Goal: Task Accomplishment & Management: Use online tool/utility

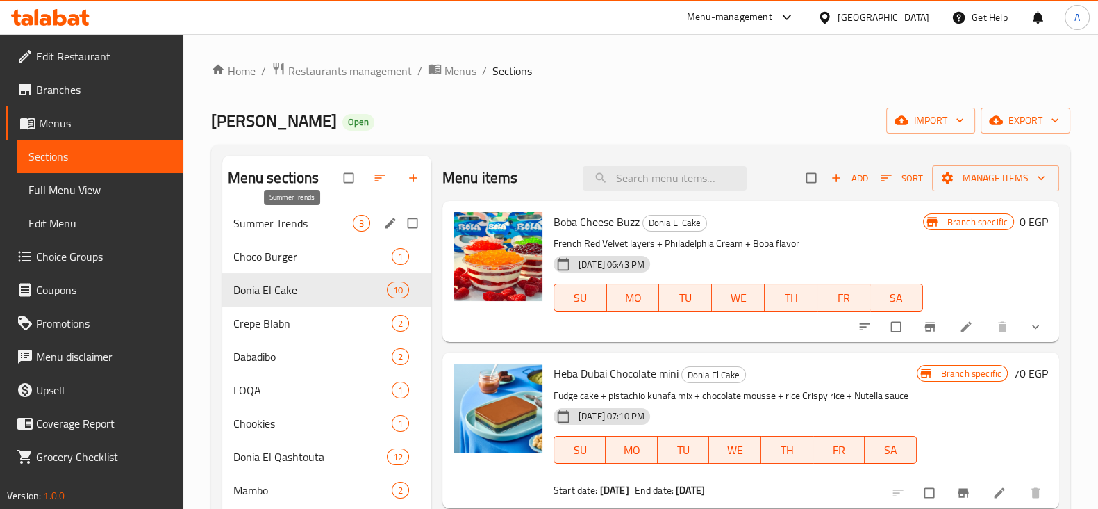
click at [324, 226] on span "Summer Trends" at bounding box center [292, 223] width 119 height 17
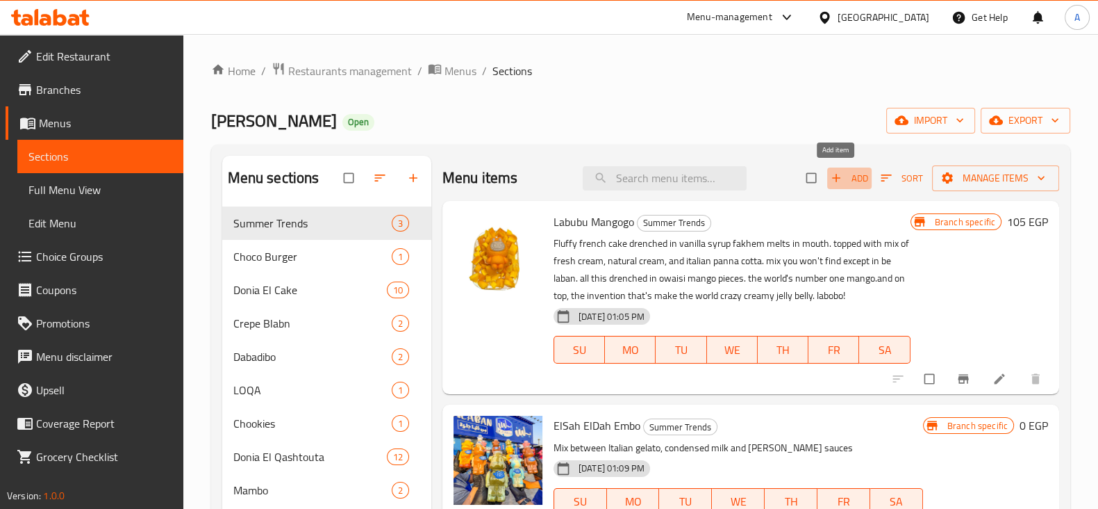
click at [836, 170] on span "Add" at bounding box center [850, 178] width 38 height 16
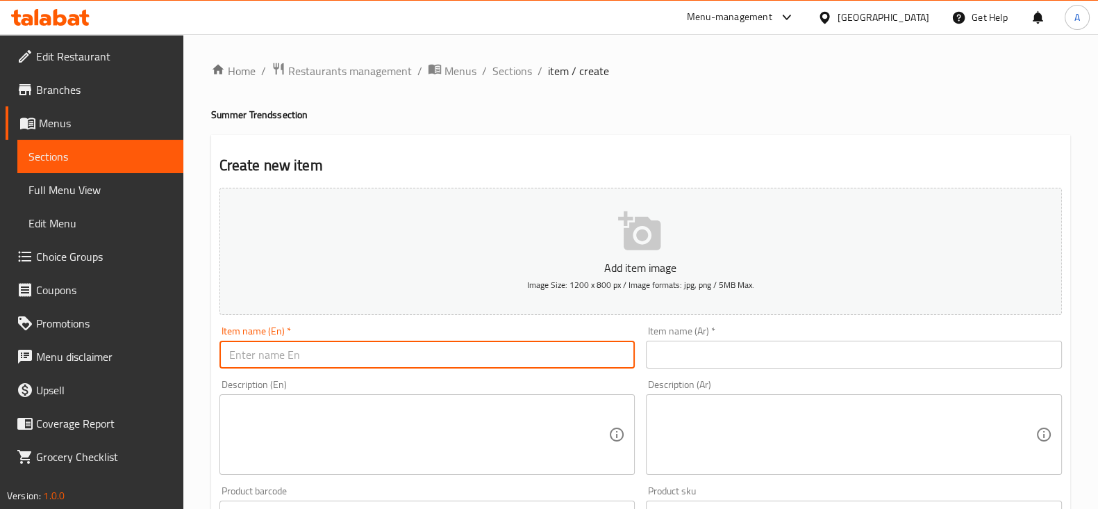
click at [364, 364] on input "text" at bounding box center [428, 354] width 416 height 28
type input "Nashville Ice Cream"
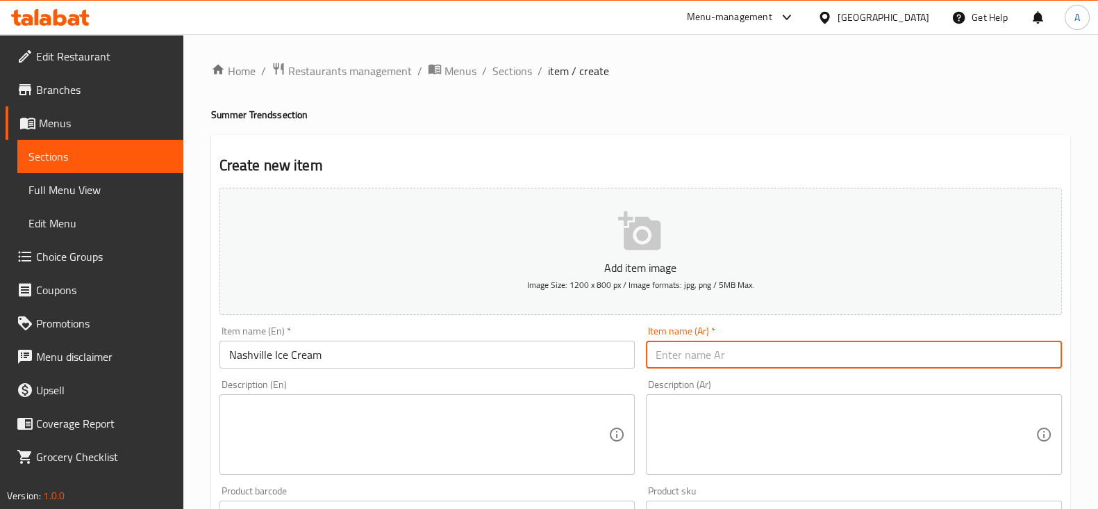
click at [814, 358] on input "text" at bounding box center [854, 354] width 416 height 28
type input "ناشفيل ايس كريم"
click at [459, 462] on textarea at bounding box center [419, 435] width 380 height 66
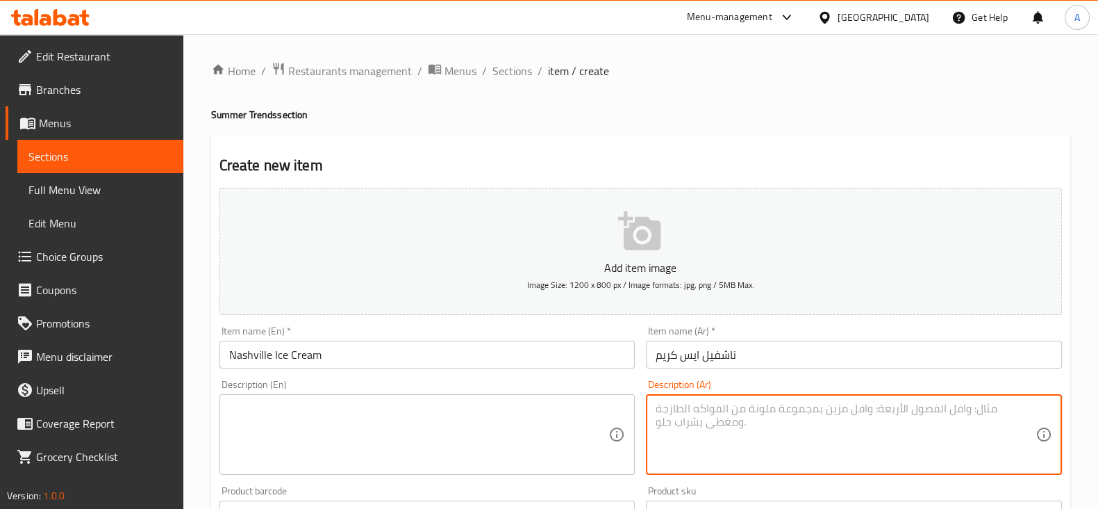
click at [763, 452] on textarea at bounding box center [846, 435] width 380 height 66
paste textarea "قطعة ناشفيل وهى عباره عن ايس كريم حليب و صوص بالك بيرى و صوص وايت شوكليت و كرون…"
type textarea "قطعة ناشفيل وهى عباره عن ايس كريم حليب و صوص بالك بيرى و صوص وايت شوكليت و كرون…"
click at [404, 433] on textarea at bounding box center [419, 435] width 380 height 66
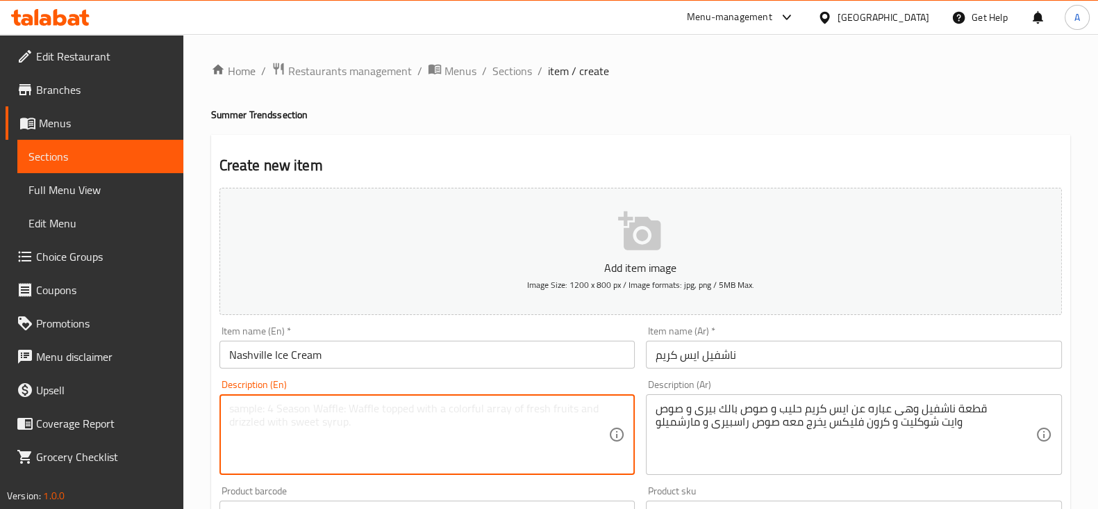
paste textarea "The Nashville piece is made of milk ice cream, blackberry sauce, white chocolat…"
click at [250, 404] on textarea "The Nashville piece is made of milk ice cream, blackberry sauce, white chocolat…" at bounding box center [419, 435] width 380 height 66
drag, startPoint x: 416, startPoint y: 410, endPoint x: 274, endPoint y: 399, distance: 142.1
click at [274, 399] on div "Nashville piece is made of milk ice cream, blackberry sauce, white chocolate sa…" at bounding box center [428, 434] width 416 height 81
click at [540, 426] on textarea "Nashville Ice Cream Piece, blackberry sauce, white chocolate sauce, and cornfla…" at bounding box center [419, 435] width 380 height 66
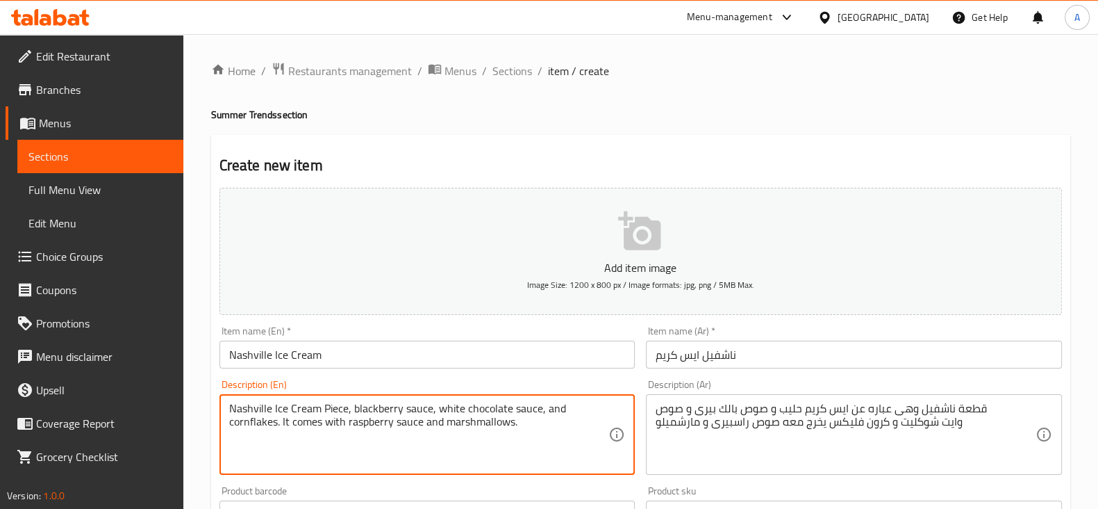
type textarea "Nashville Ice Cream Piece, blackberry sauce, white chocolate sauce, and cornfla…"
click at [586, 379] on div "Description (En) Nashville Ice Cream Piece, blackberry sauce, white chocolate s…" at bounding box center [428, 426] width 416 height 95
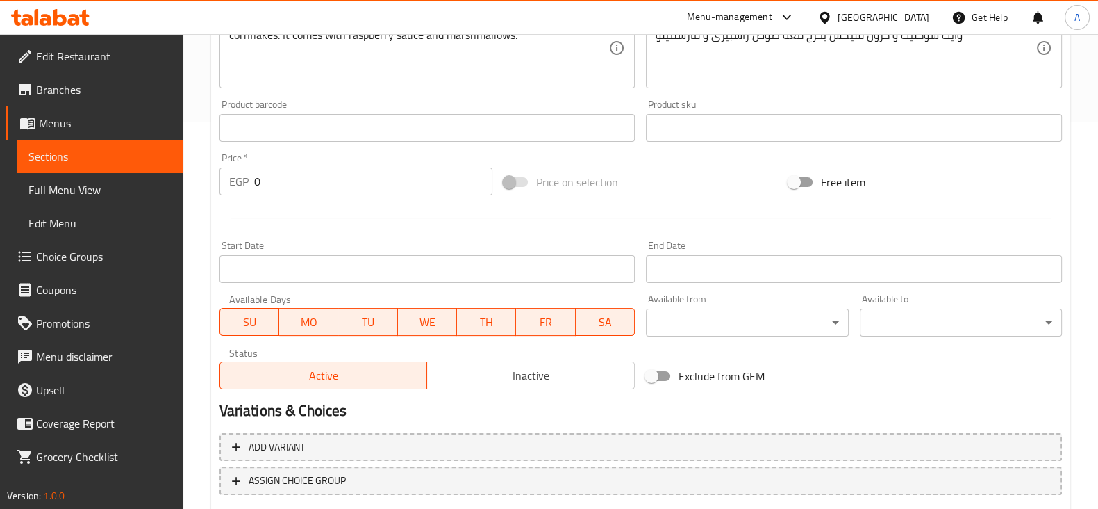
scroll to position [397, 0]
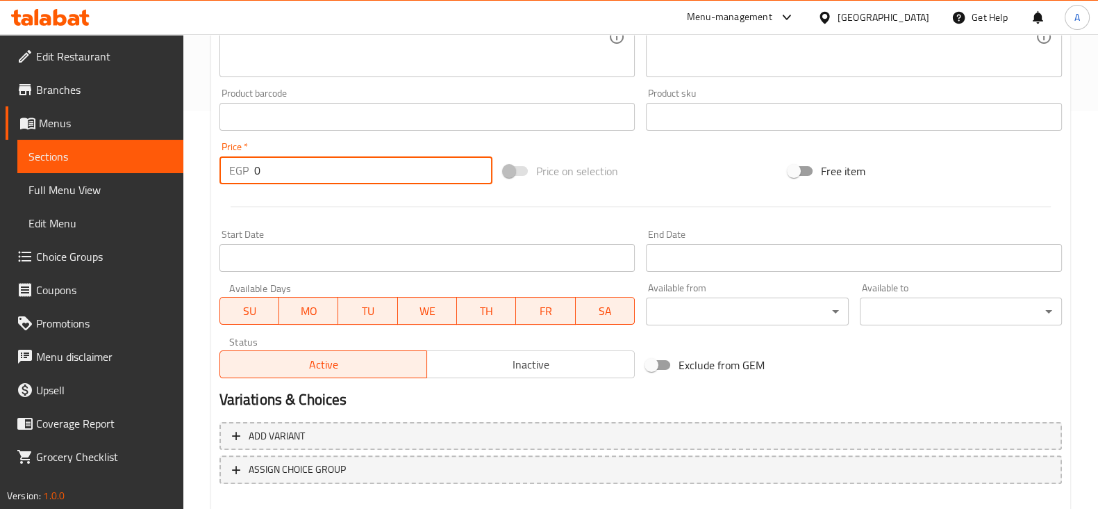
click at [349, 177] on input "0" at bounding box center [373, 170] width 239 height 28
type input "70"
click at [611, 149] on div "Add item image Image Size: 1200 x 800 px / Image formats: jpg, png / 5MB Max. I…" at bounding box center [641, 84] width 854 height 599
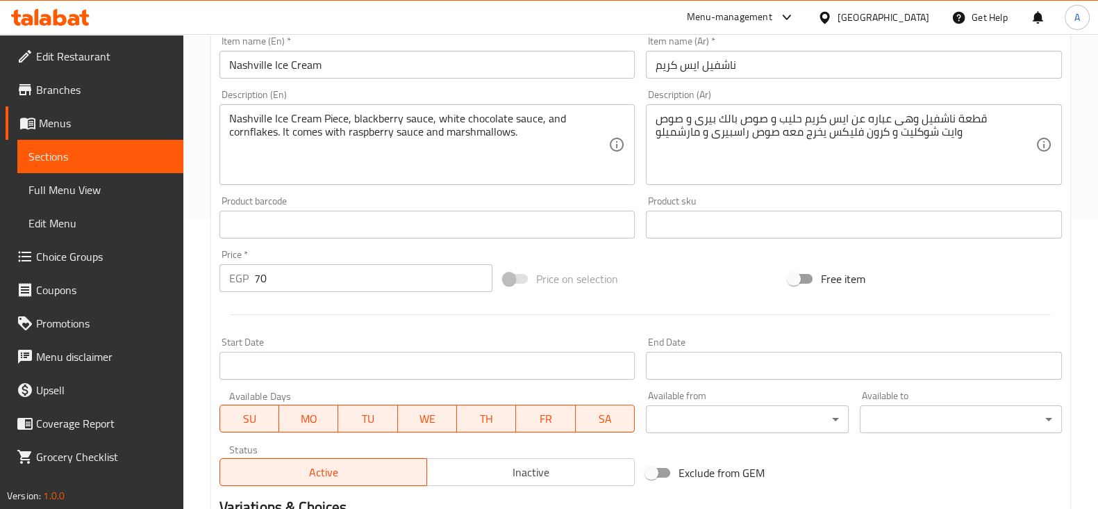
scroll to position [472, 0]
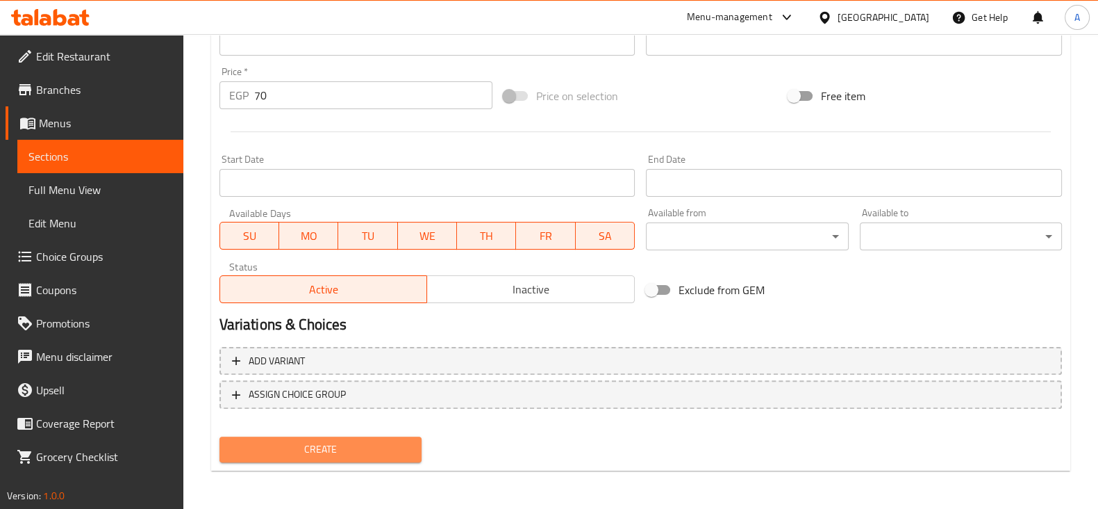
click at [321, 445] on span "Create" at bounding box center [321, 448] width 180 height 17
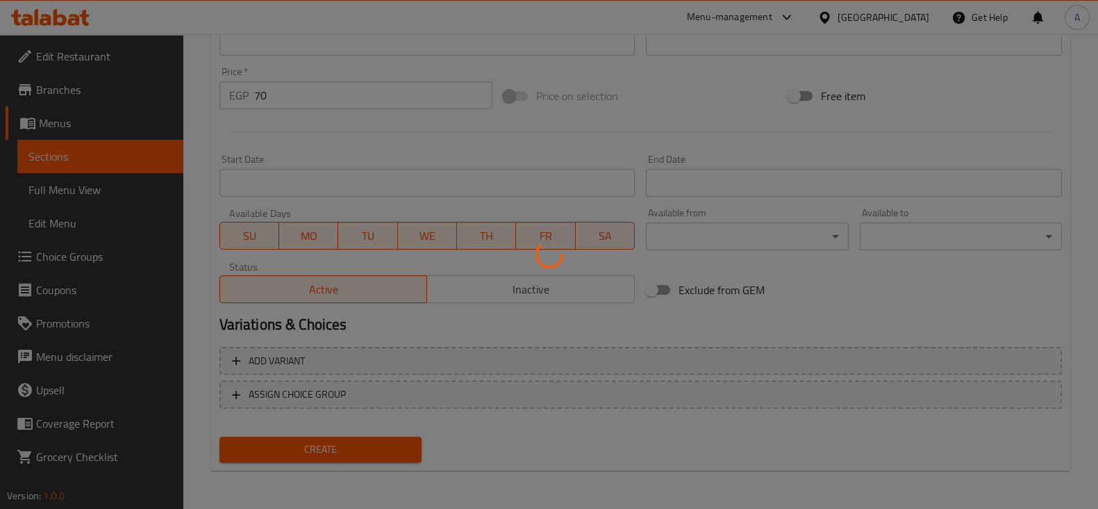
type input "0"
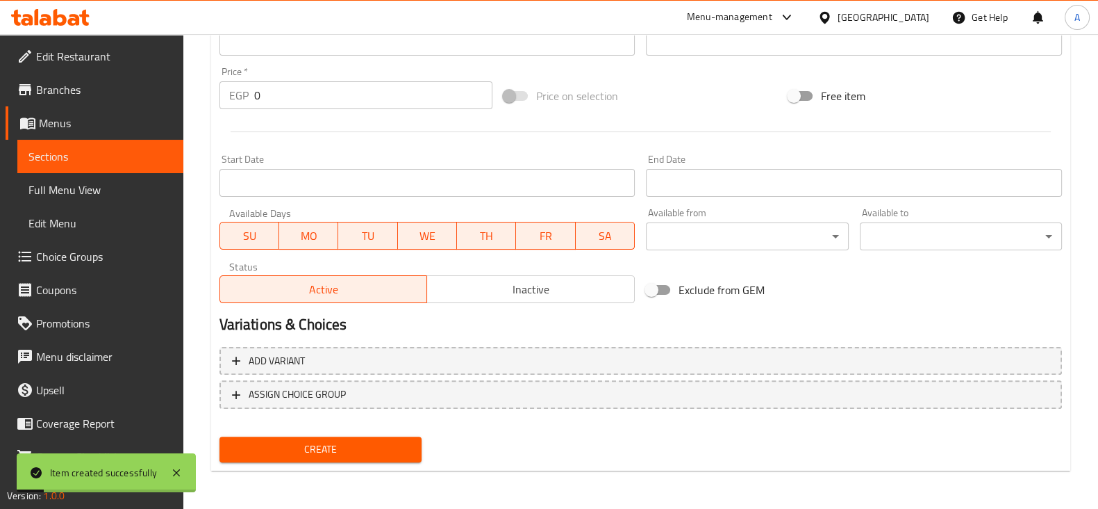
scroll to position [0, 0]
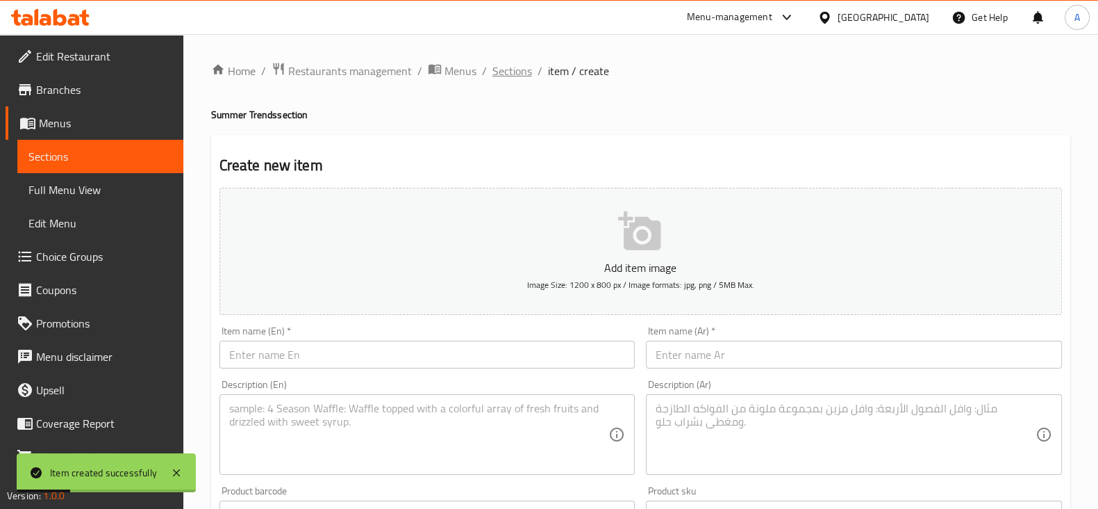
click at [506, 73] on span "Sections" at bounding box center [513, 71] width 40 height 17
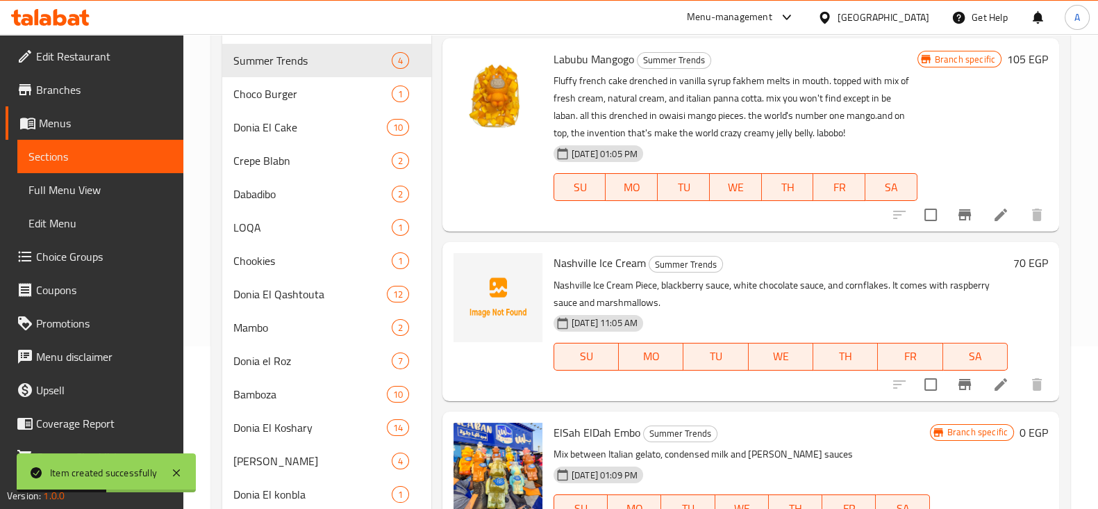
scroll to position [160, 0]
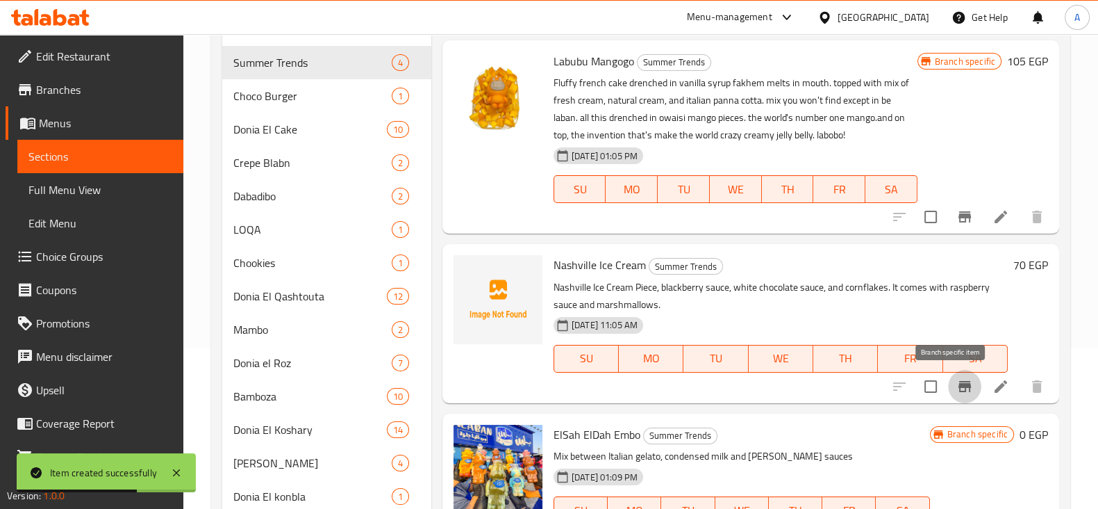
click at [957, 392] on icon "Branch-specific-item" at bounding box center [965, 386] width 17 height 17
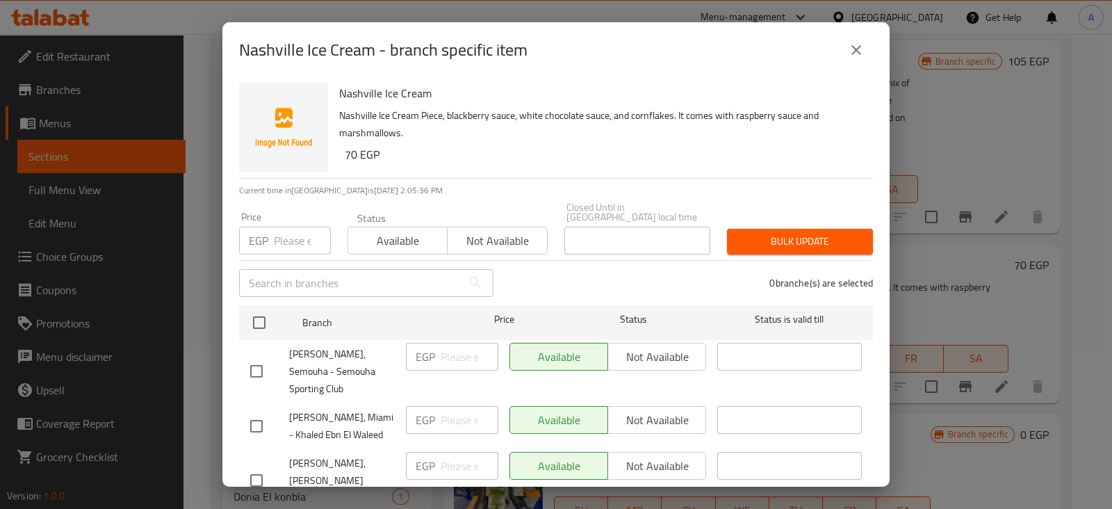
click at [480, 226] on button "Not available" at bounding box center [497, 240] width 100 height 28
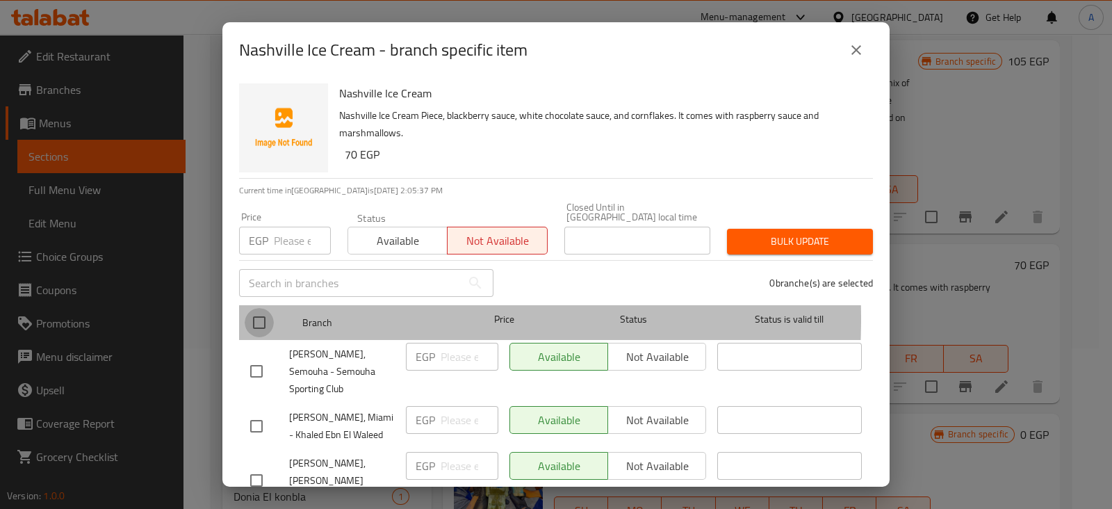
click at [260, 308] on input "checkbox" at bounding box center [259, 322] width 29 height 29
checkbox input "true"
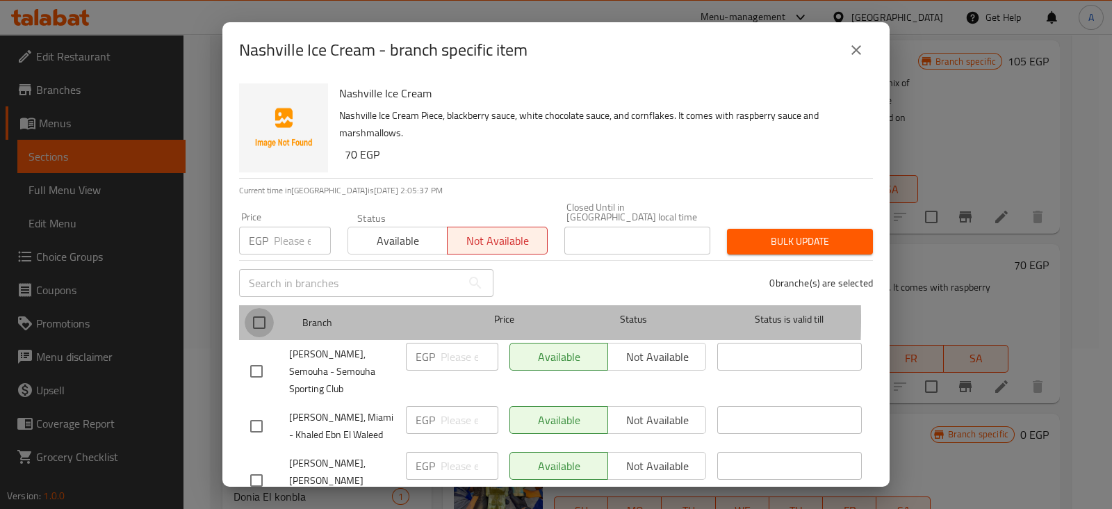
checkbox input "true"
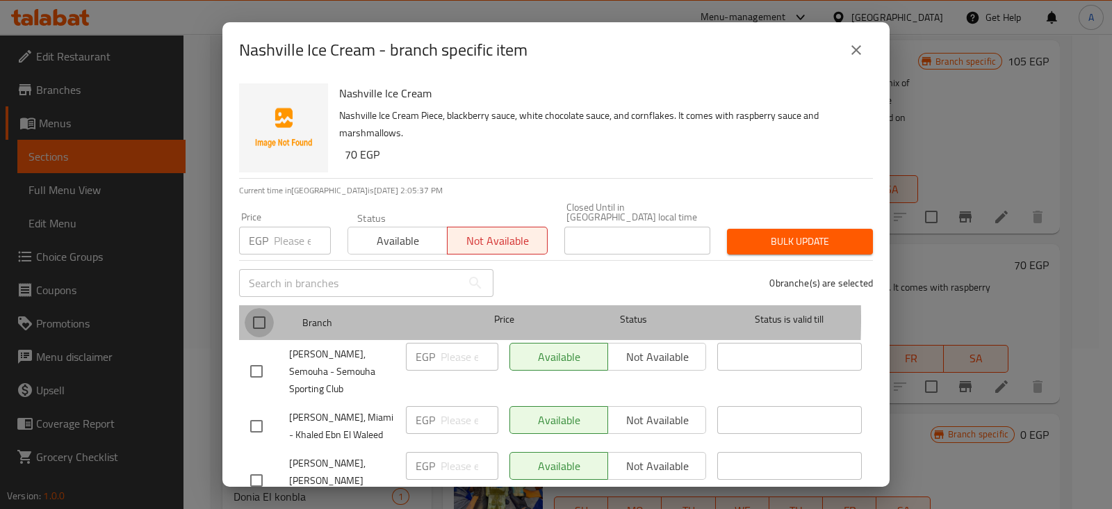
checkbox input "true"
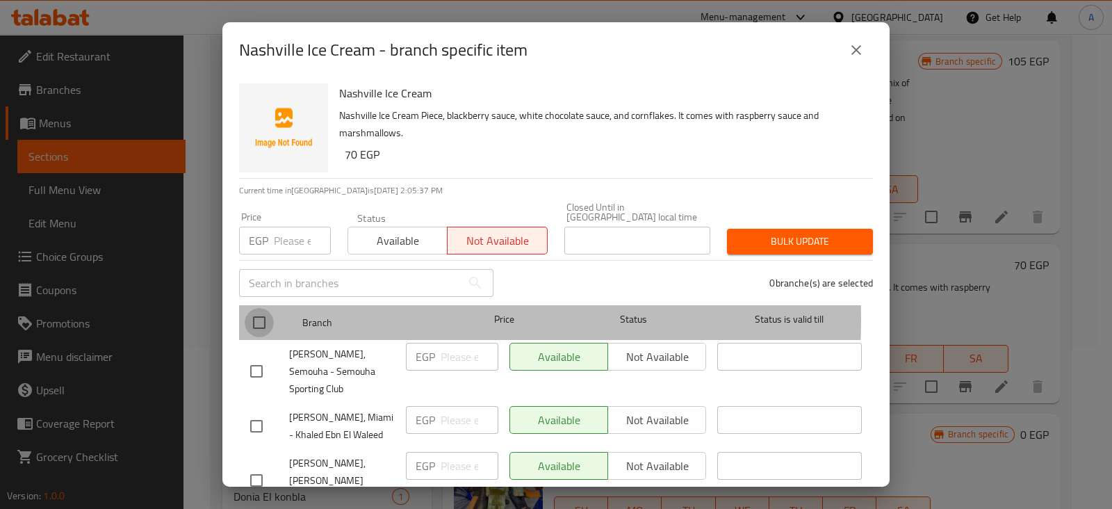
checkbox input "true"
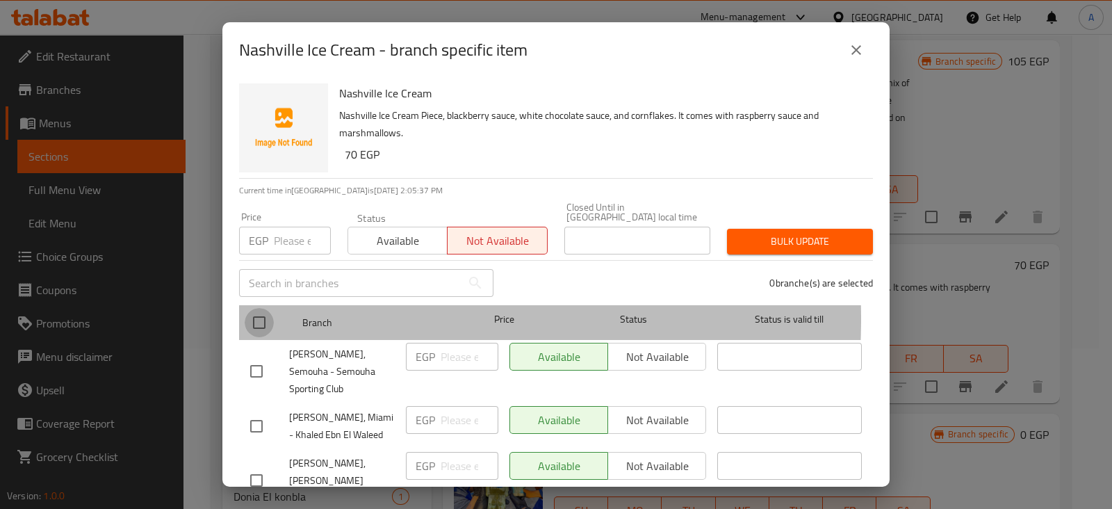
checkbox input "true"
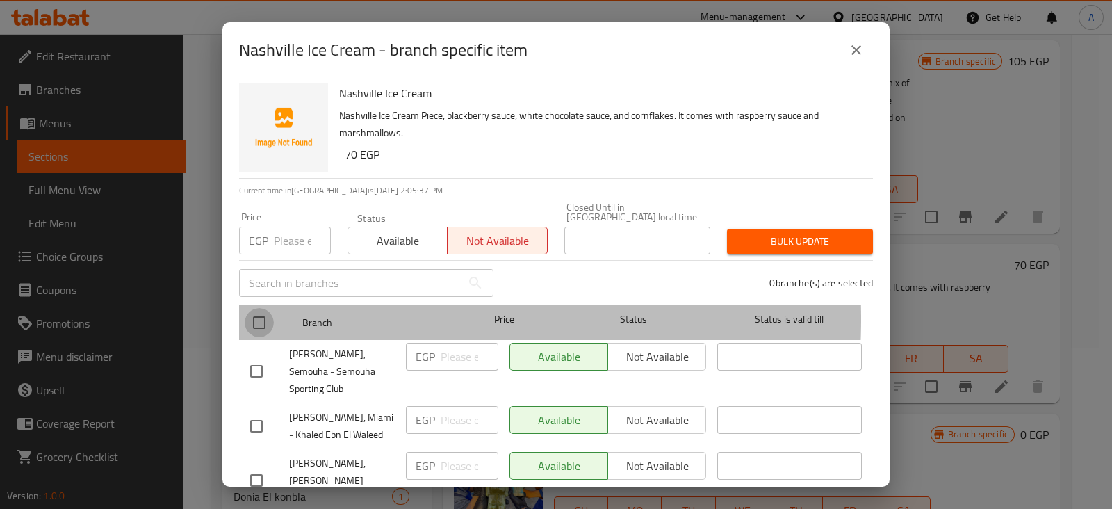
checkbox input "true"
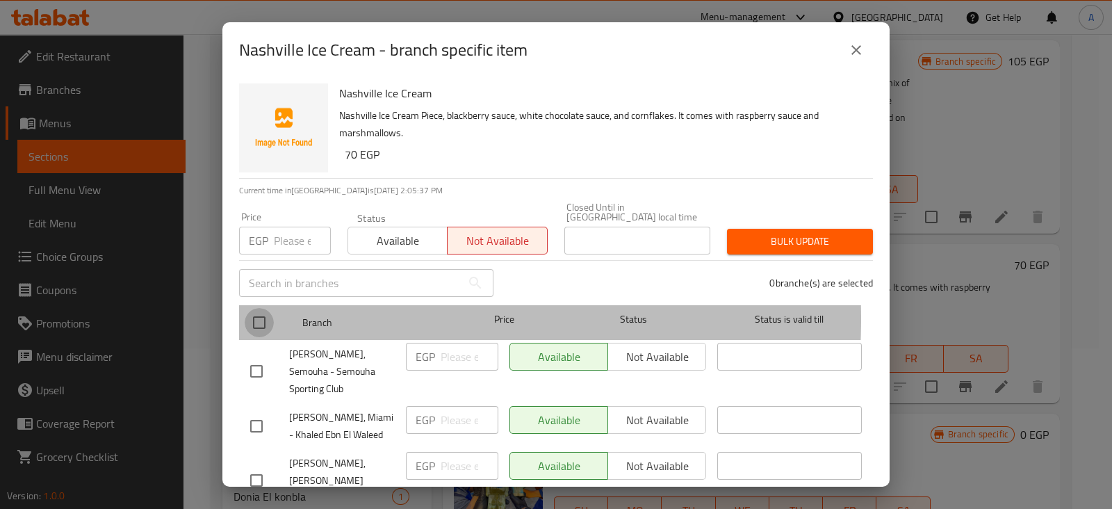
checkbox input "true"
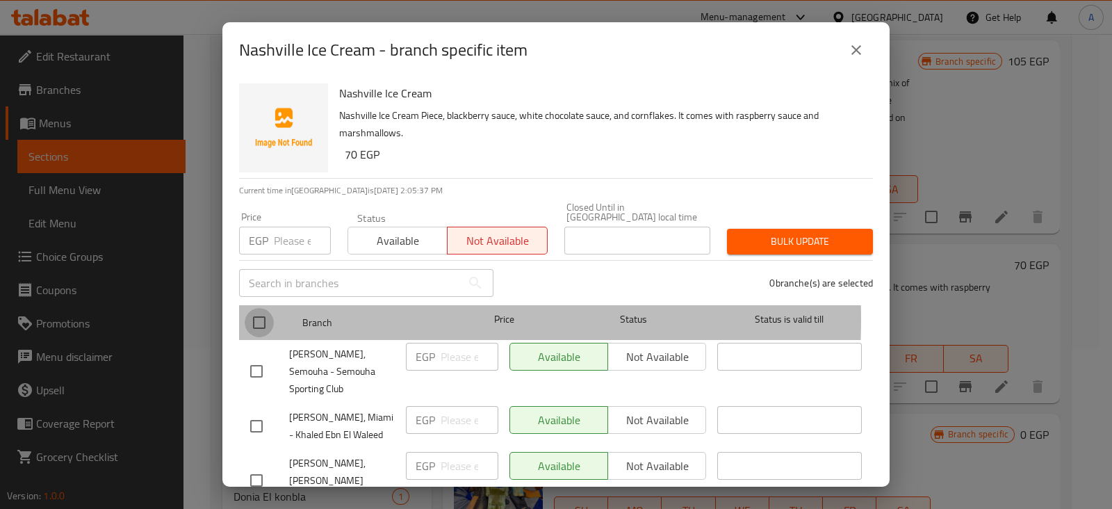
checkbox input "true"
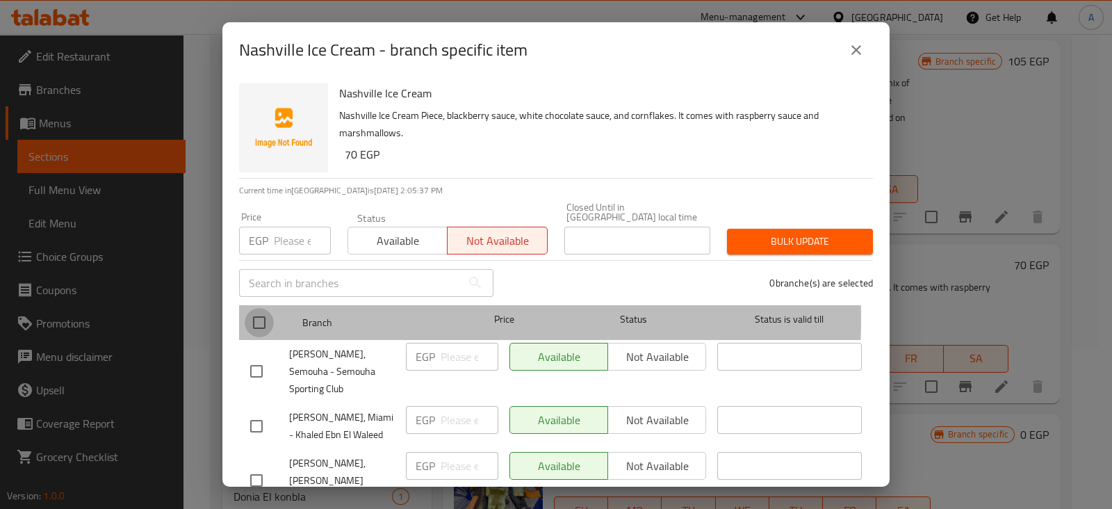
checkbox input "true"
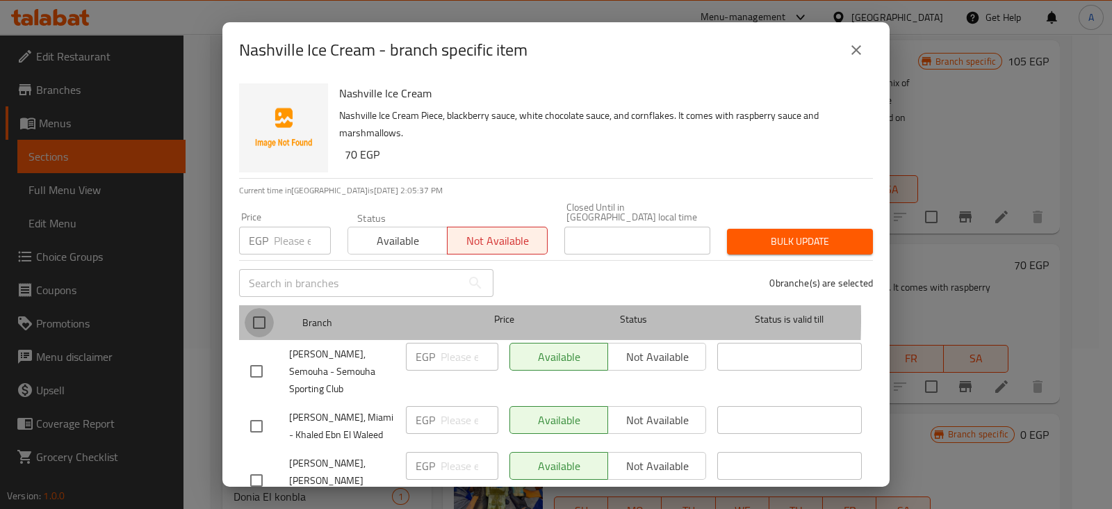
checkbox input "true"
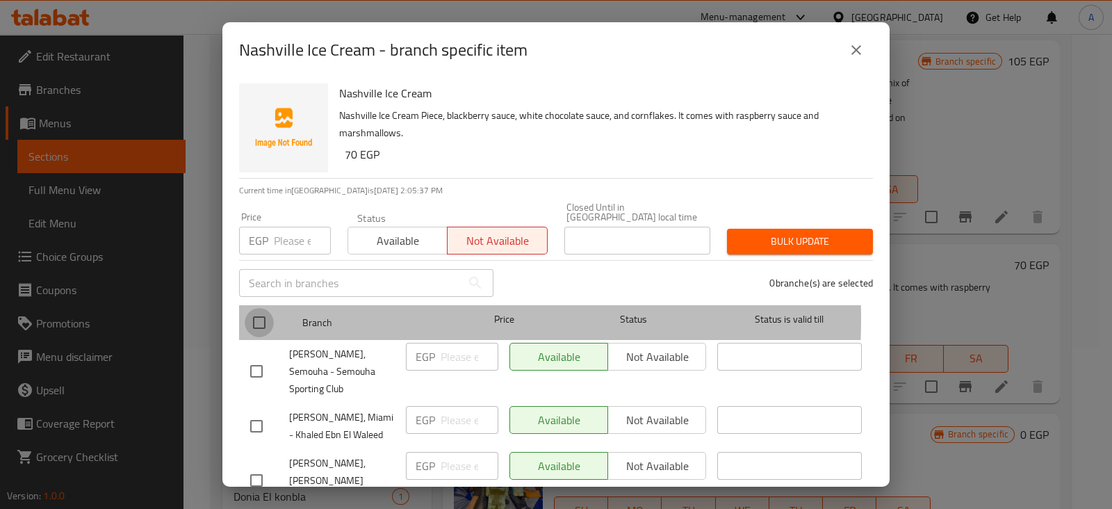
checkbox input "true"
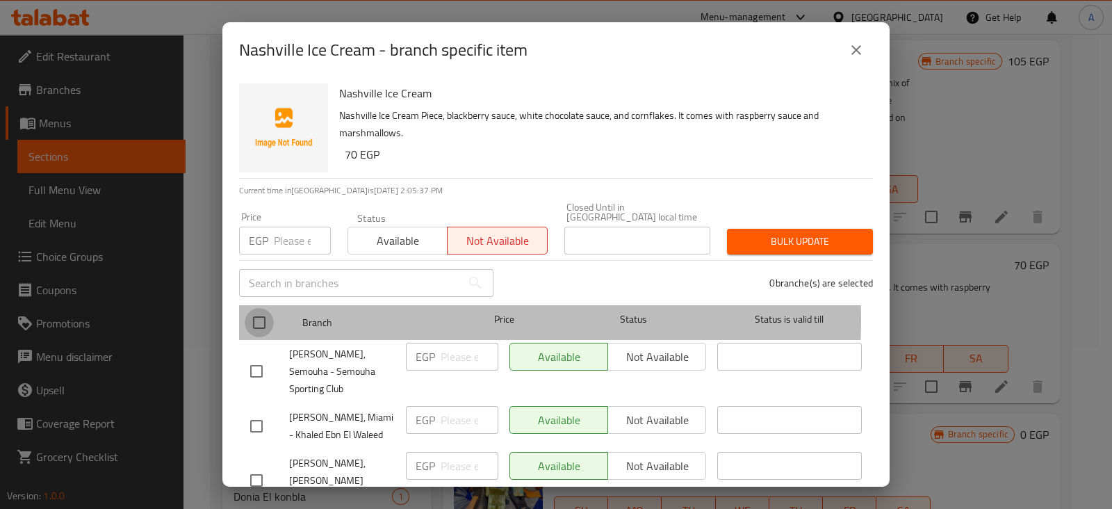
checkbox input "true"
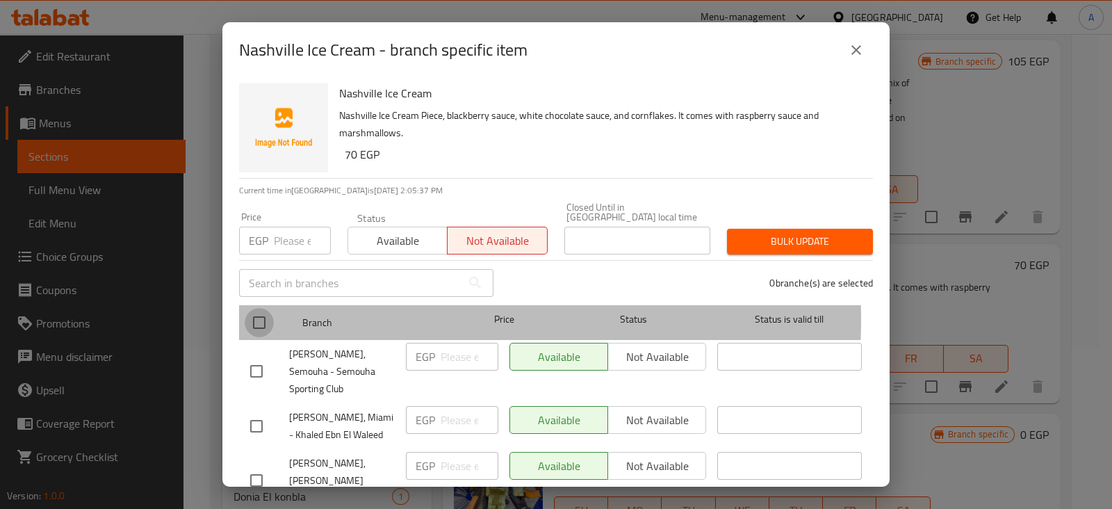
checkbox input "true"
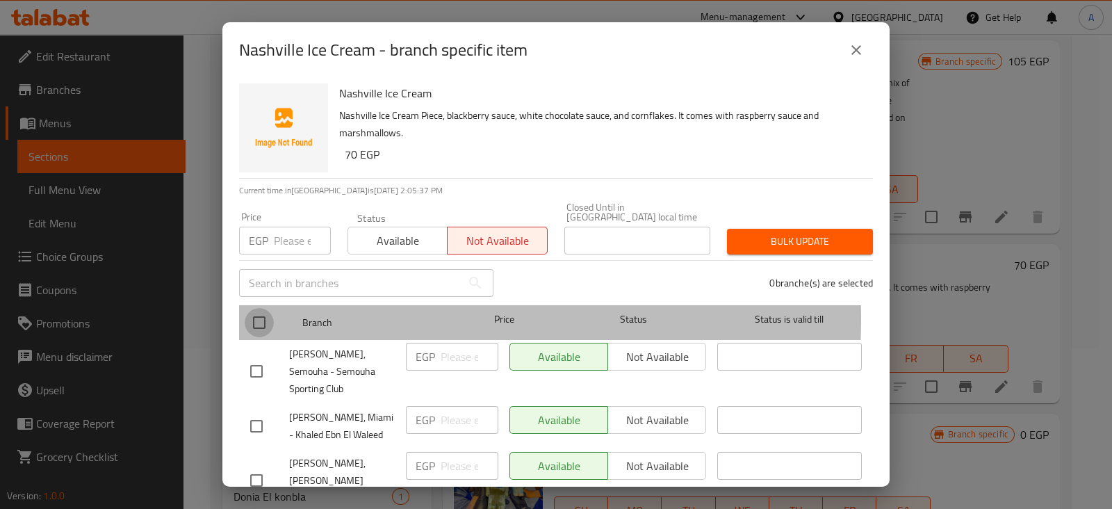
checkbox input "true"
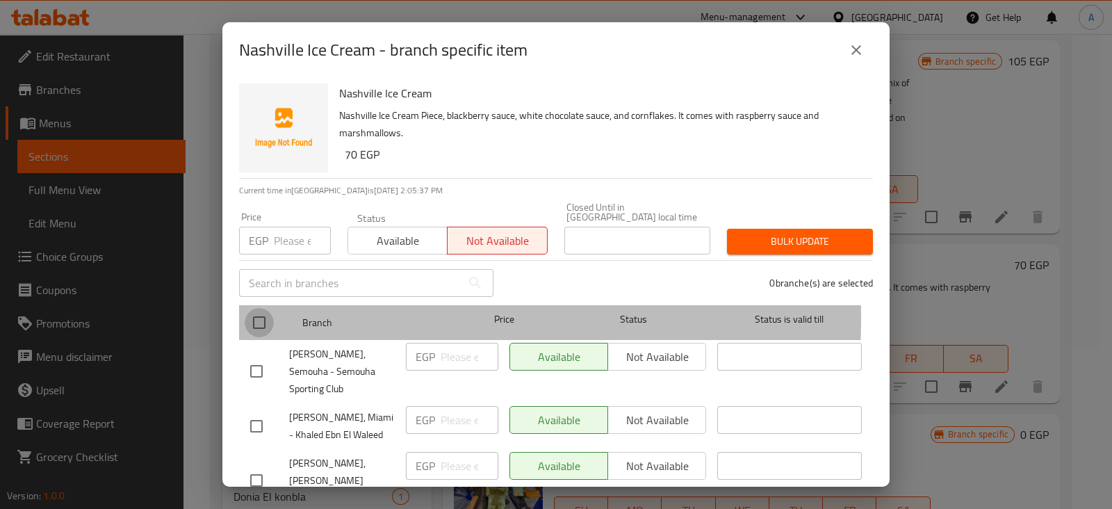
checkbox input "true"
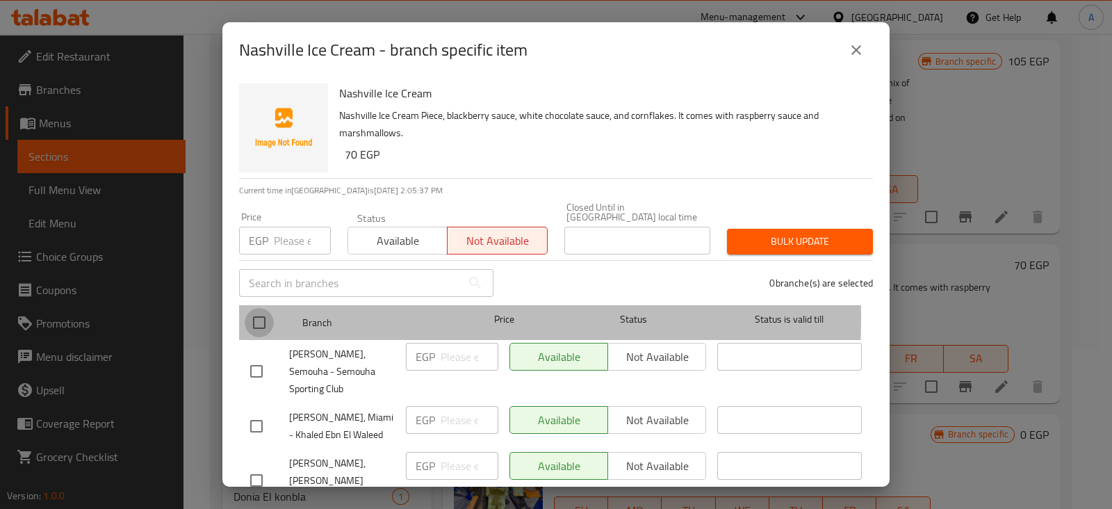
checkbox input "true"
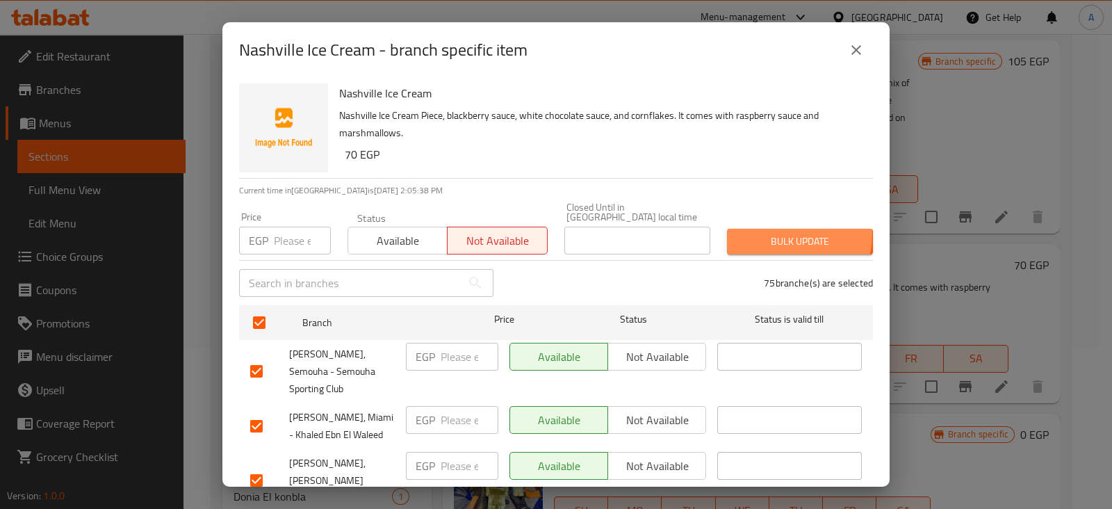
click at [755, 233] on span "Bulk update" at bounding box center [800, 241] width 124 height 17
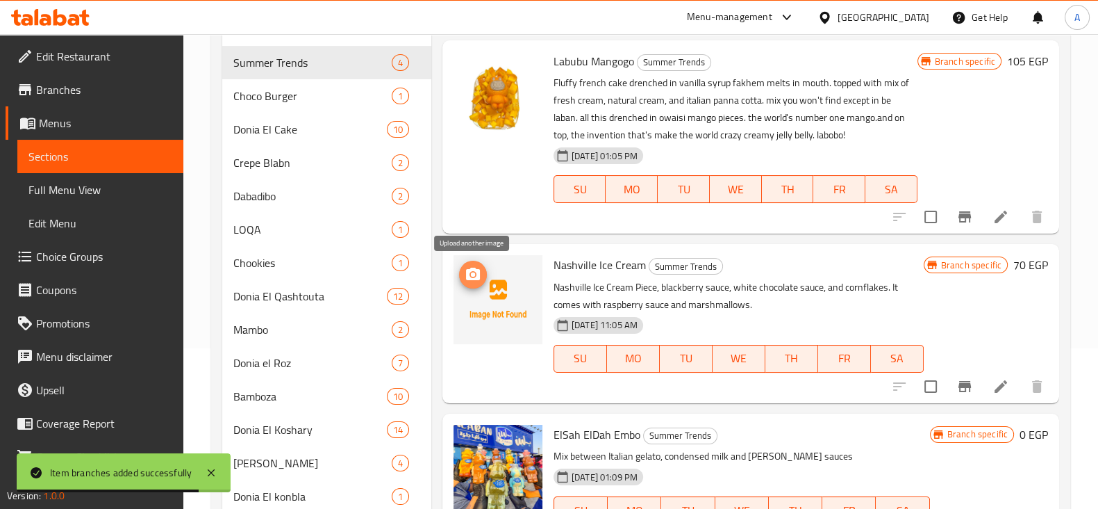
click at [468, 275] on icon "upload picture" at bounding box center [473, 273] width 14 height 13
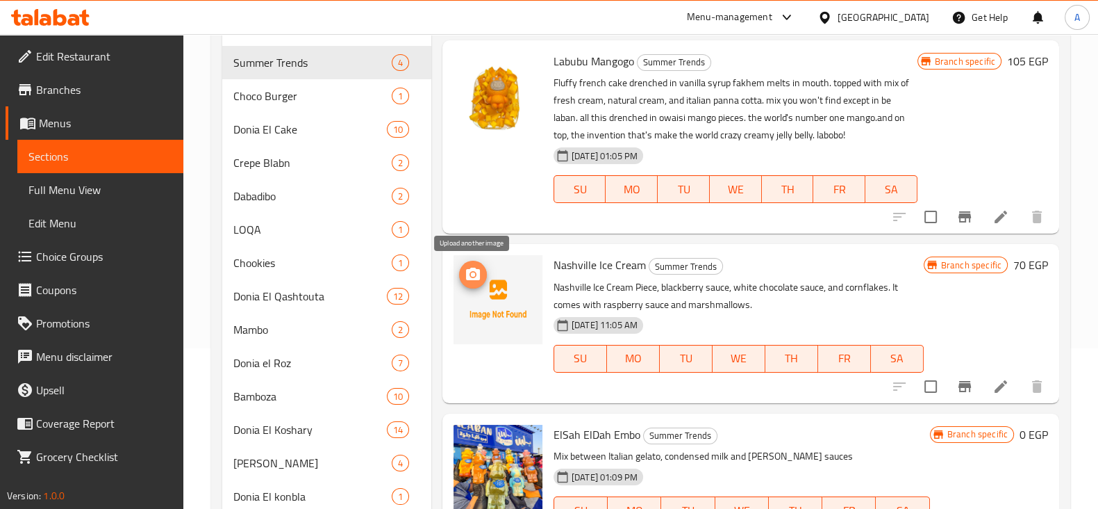
click at [473, 285] on button "upload picture" at bounding box center [473, 275] width 28 height 28
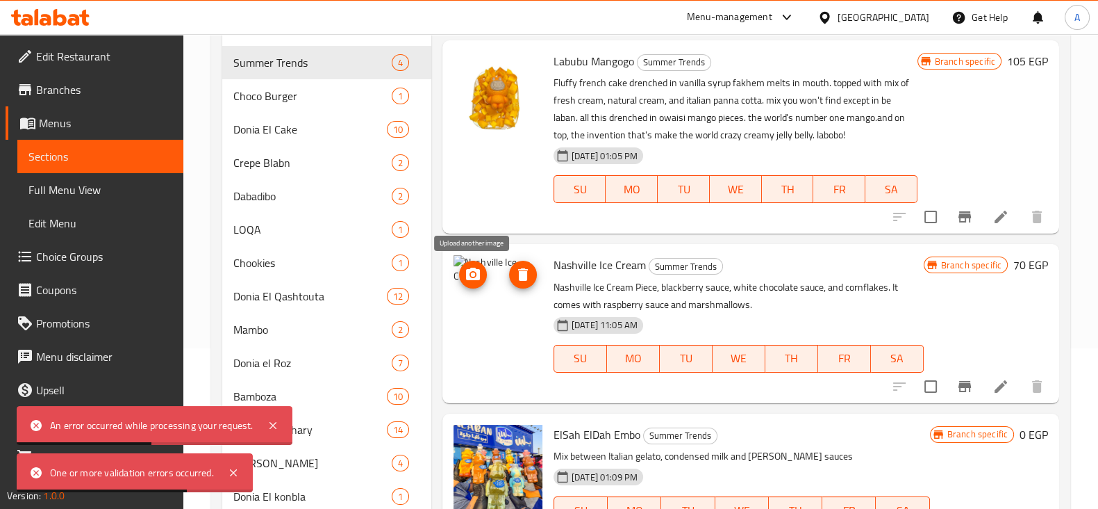
click at [478, 281] on icon "upload picture" at bounding box center [473, 274] width 17 height 17
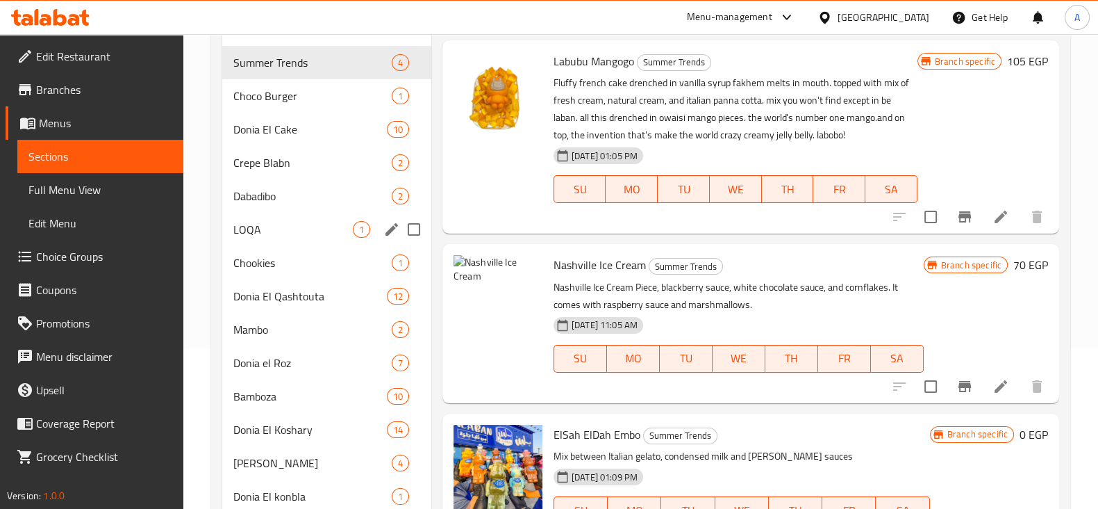
scroll to position [0, 0]
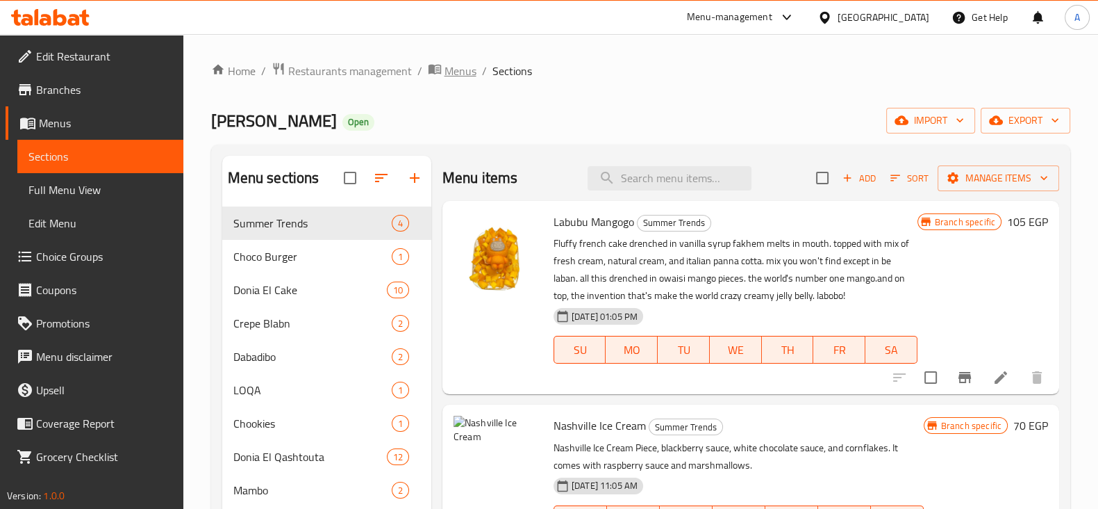
click at [450, 73] on span "Menus" at bounding box center [461, 71] width 32 height 17
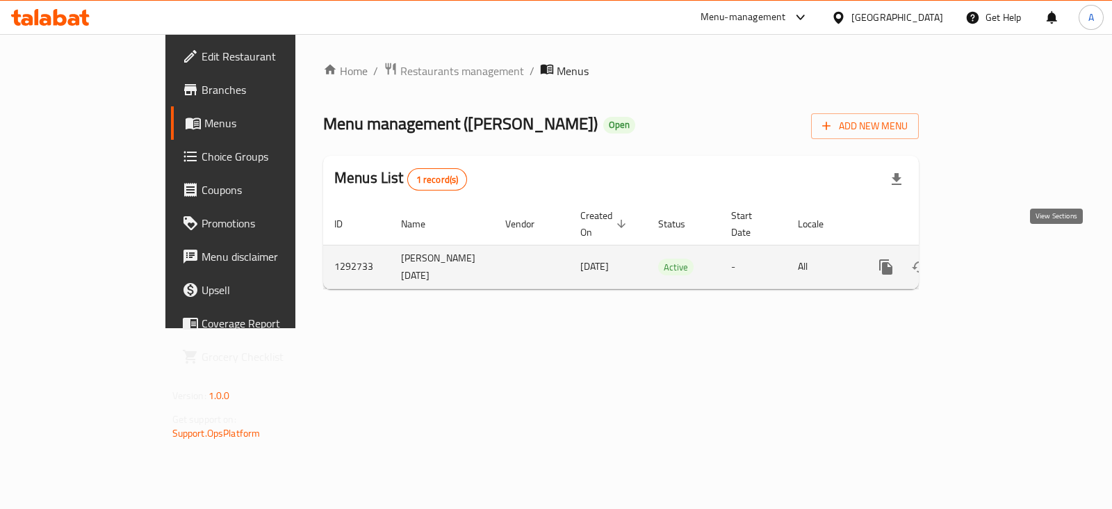
click at [1002, 258] on link "enhanced table" at bounding box center [985, 266] width 33 height 33
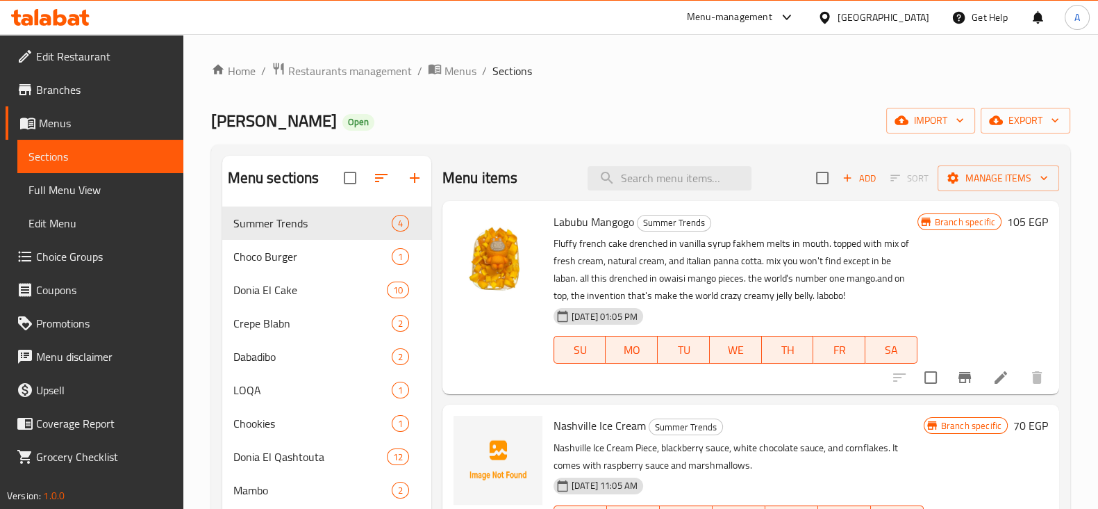
scroll to position [154, 0]
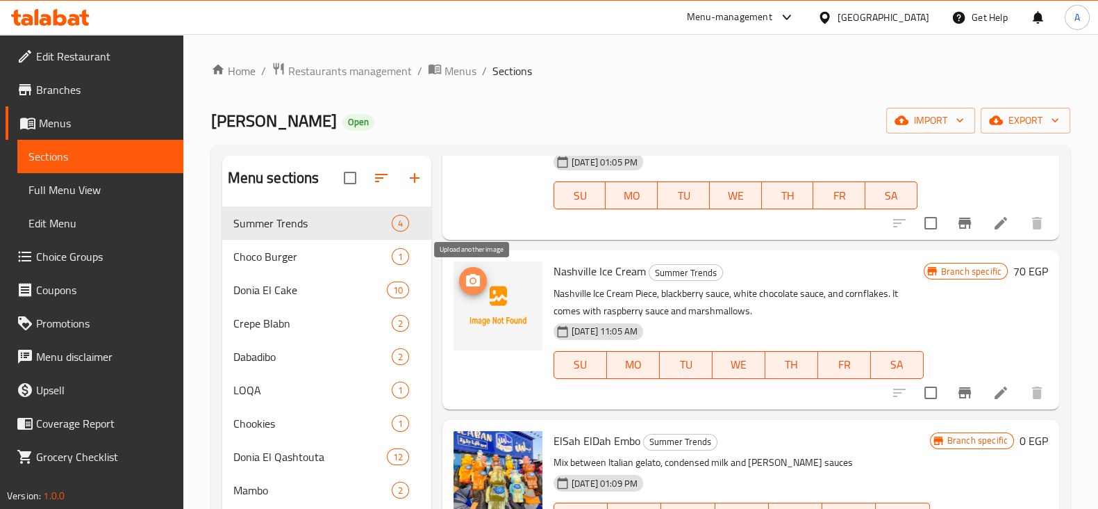
click at [479, 282] on icon "upload picture" at bounding box center [473, 280] width 14 height 13
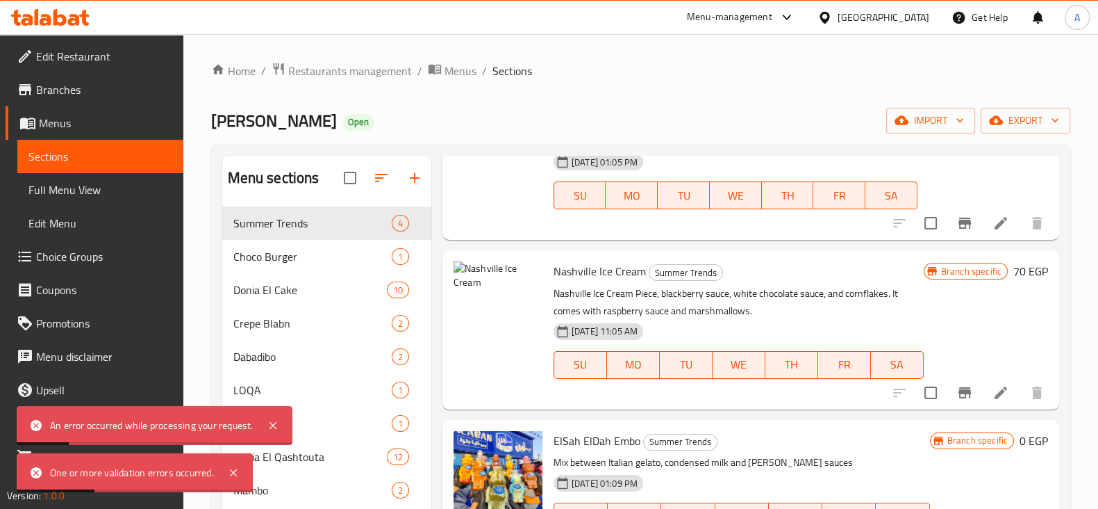
scroll to position [0, 0]
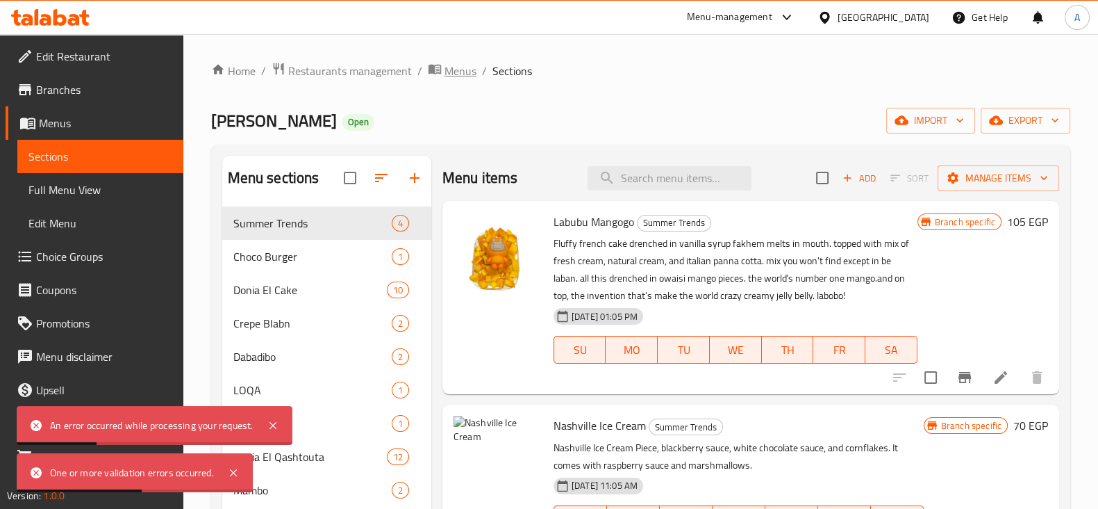
click at [454, 76] on span "Menus" at bounding box center [461, 71] width 32 height 17
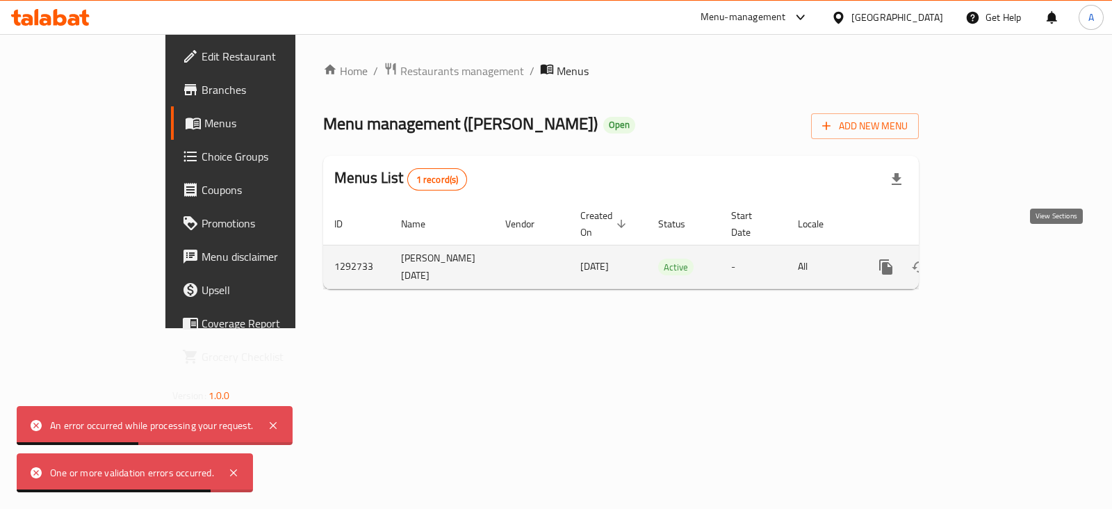
click at [994, 258] on icon "enhanced table" at bounding box center [985, 266] width 17 height 17
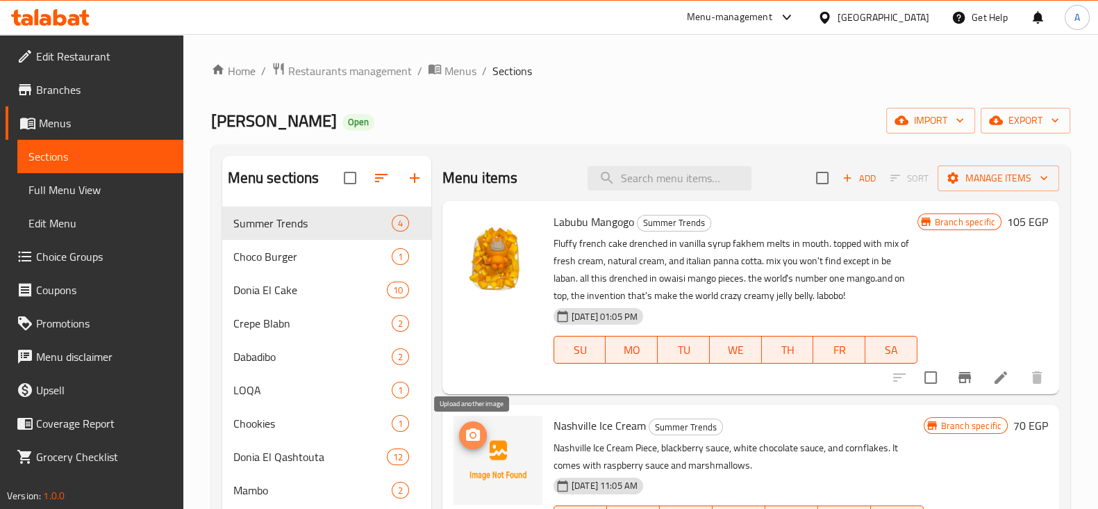
click at [481, 432] on icon "upload picture" at bounding box center [473, 435] width 17 height 17
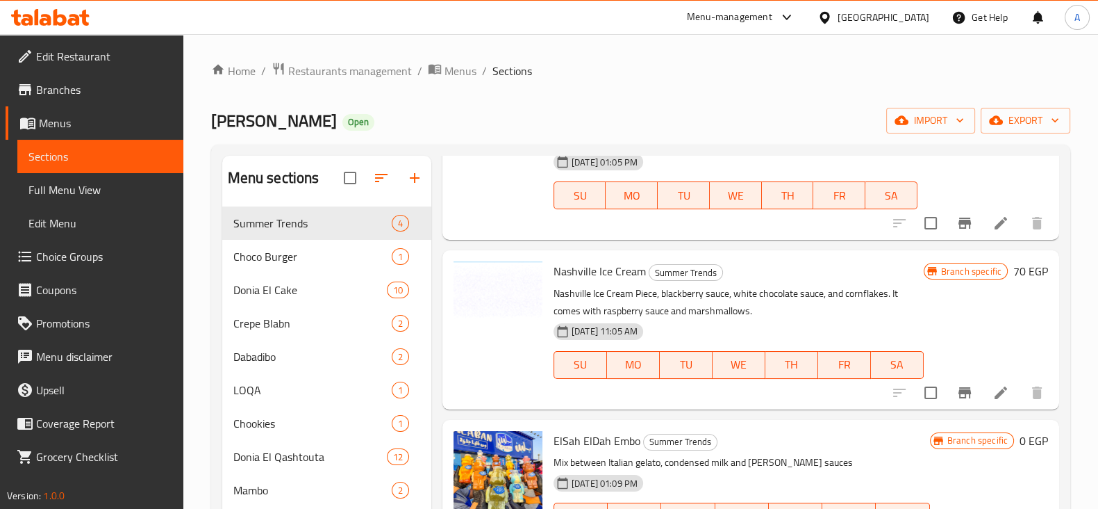
scroll to position [93, 0]
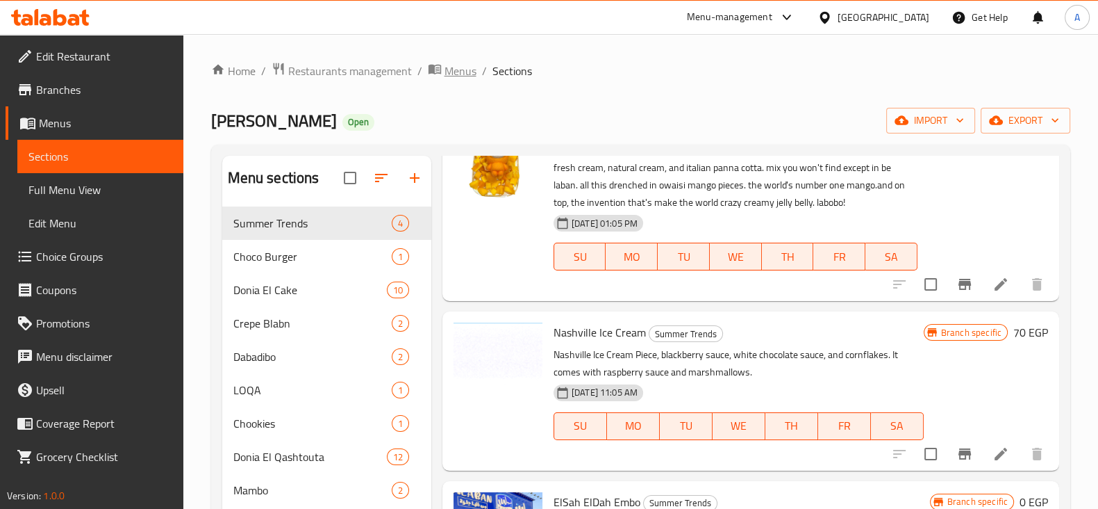
click at [445, 76] on span "Menus" at bounding box center [461, 71] width 32 height 17
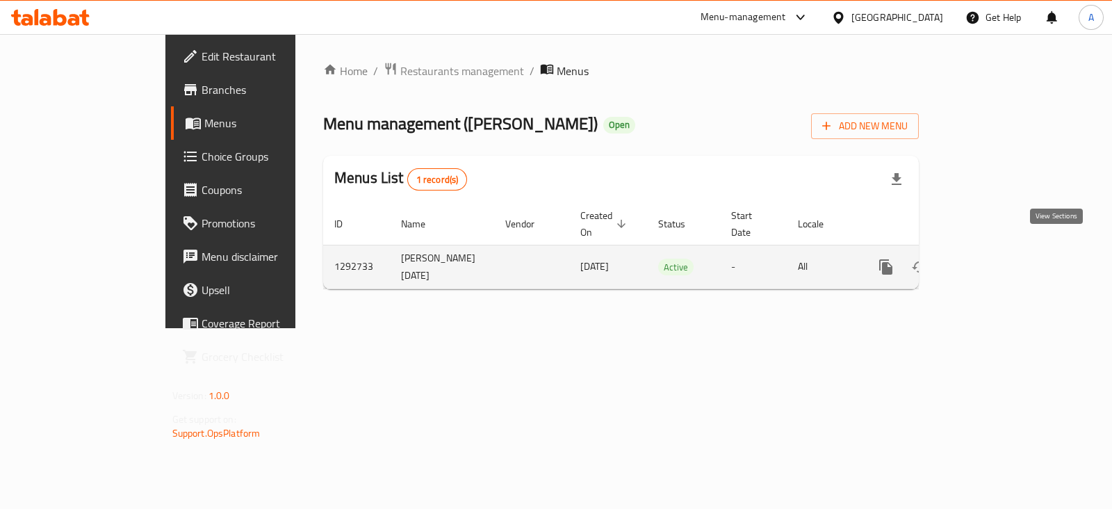
click at [1002, 258] on link "enhanced table" at bounding box center [985, 266] width 33 height 33
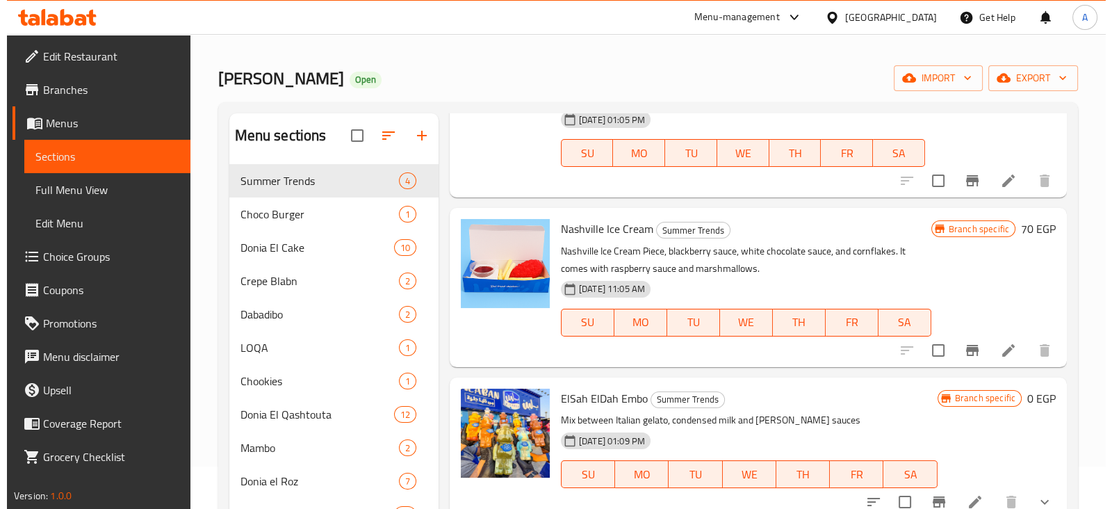
scroll to position [43, 0]
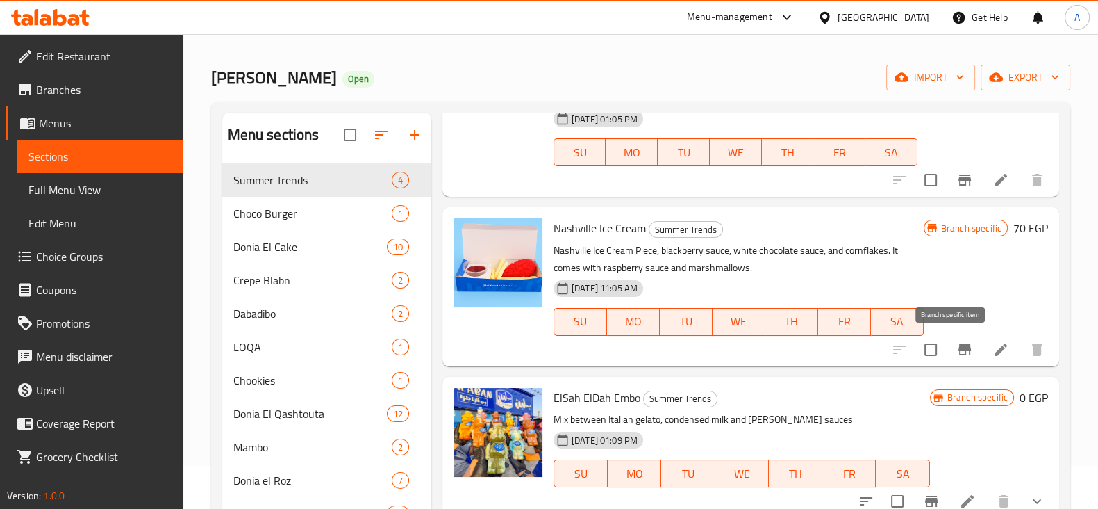
click at [959, 345] on icon "Branch-specific-item" at bounding box center [965, 349] width 13 height 11
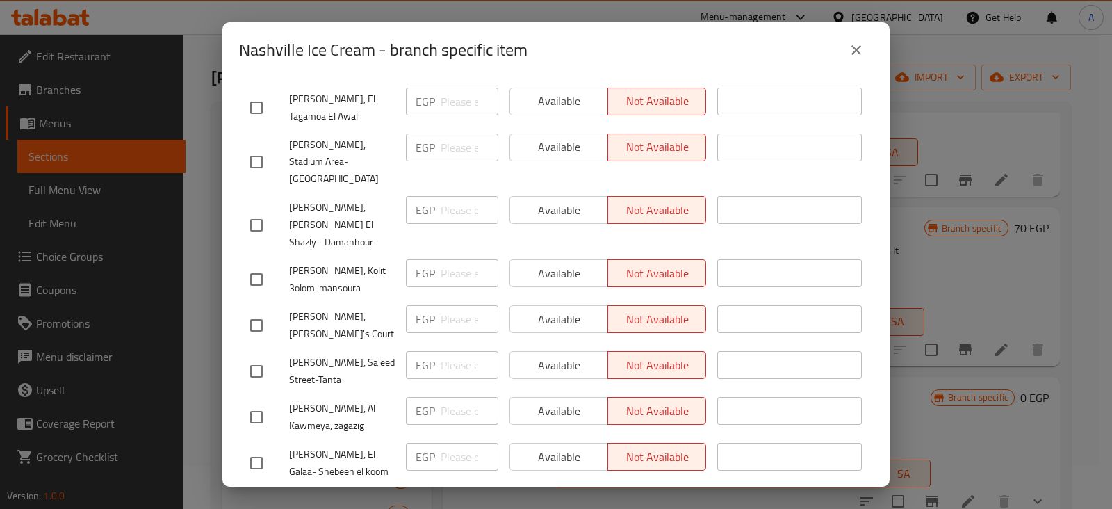
scroll to position [491, 0]
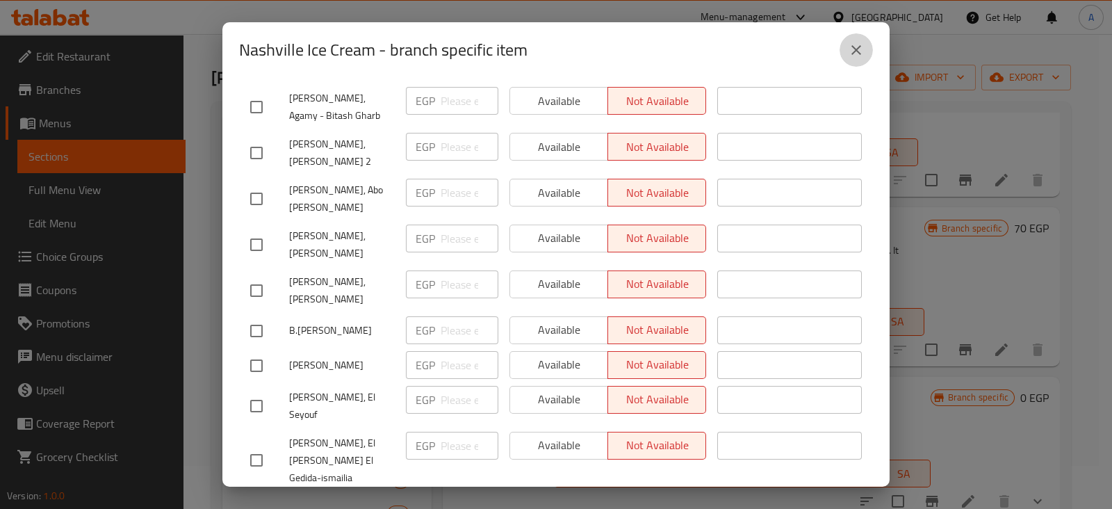
click at [860, 42] on icon "close" at bounding box center [856, 50] width 17 height 17
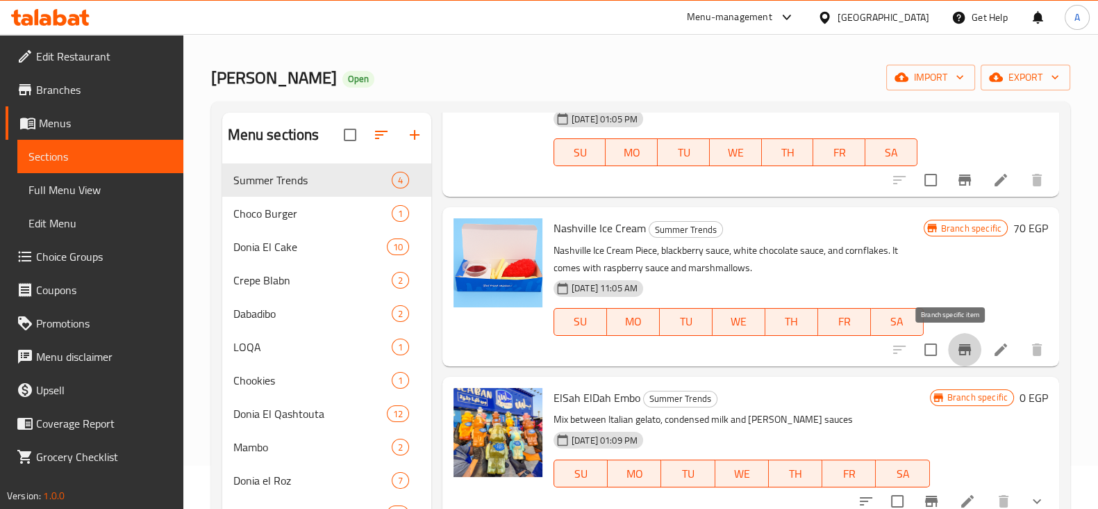
click at [957, 354] on icon "Branch-specific-item" at bounding box center [965, 349] width 17 height 17
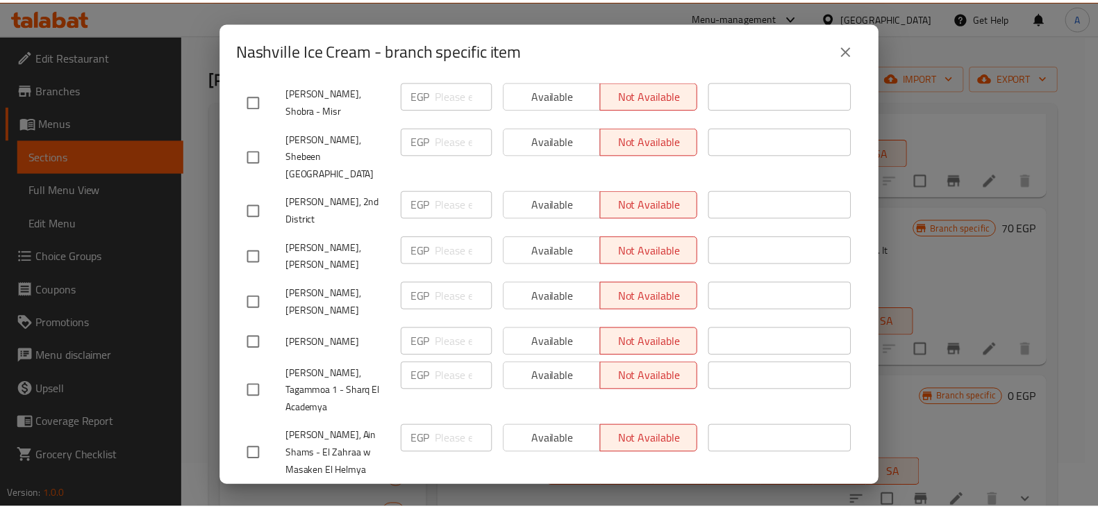
scroll to position [3141, 0]
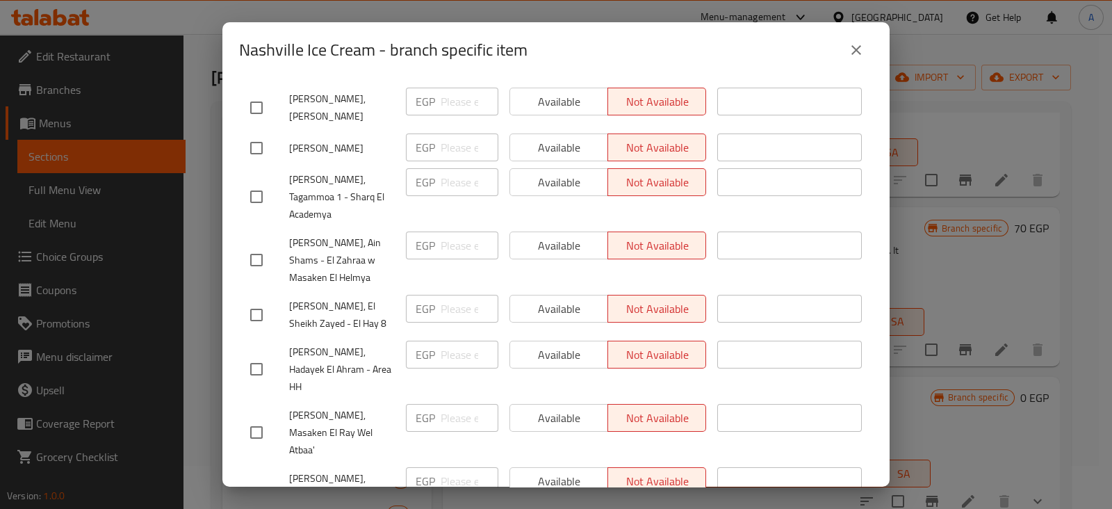
click at [857, 51] on icon "close" at bounding box center [856, 50] width 10 height 10
